Goal: Find specific page/section: Find specific page/section

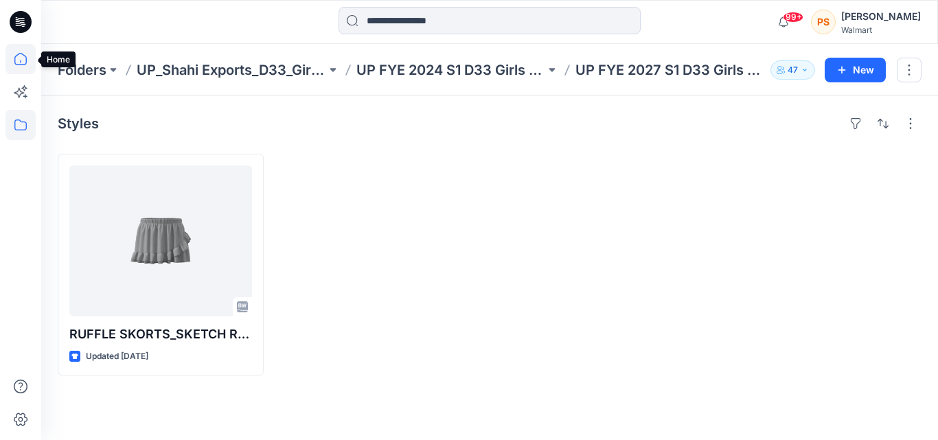
click at [23, 59] on icon at bounding box center [20, 59] width 30 height 30
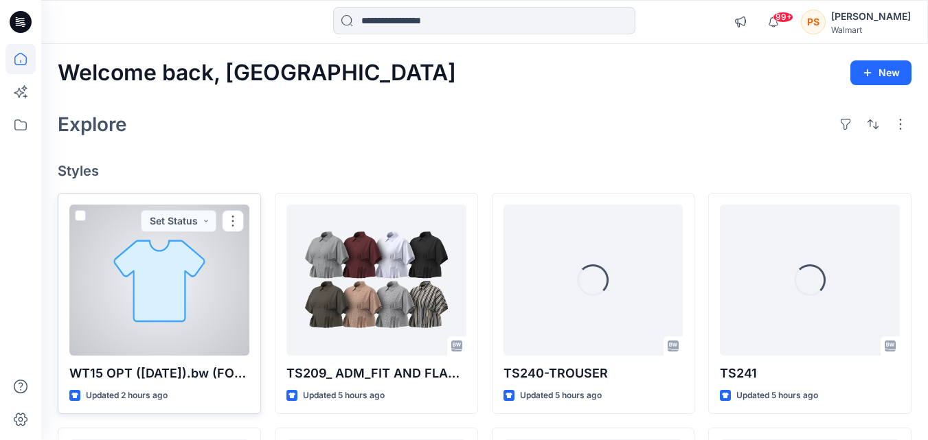
click at [140, 297] on div at bounding box center [159, 280] width 180 height 151
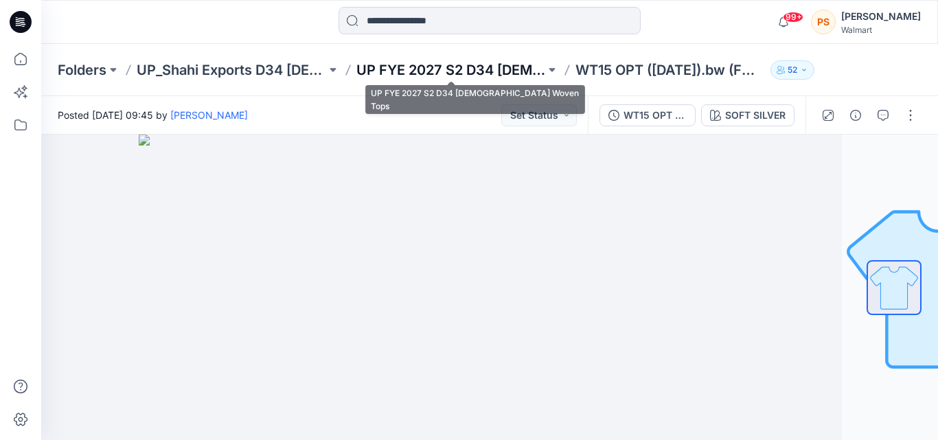
click at [377, 70] on p "UP FYE 2027 S2 D34 [DEMOGRAPHIC_DATA] Woven Tops" at bounding box center [451, 69] width 190 height 19
